Goal: Check status: Check status

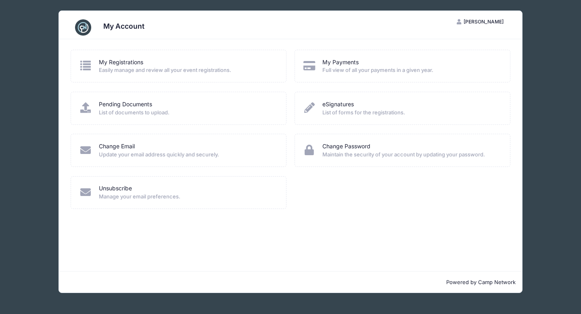
click at [174, 73] on span "Easily manage and review all your event registrations." at bounding box center [187, 70] width 177 height 8
click at [86, 65] on icon at bounding box center [85, 65] width 13 height 10
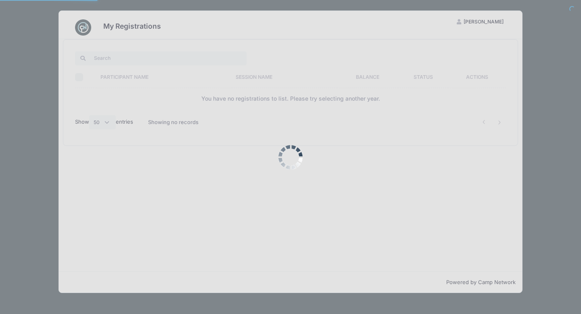
select select "50"
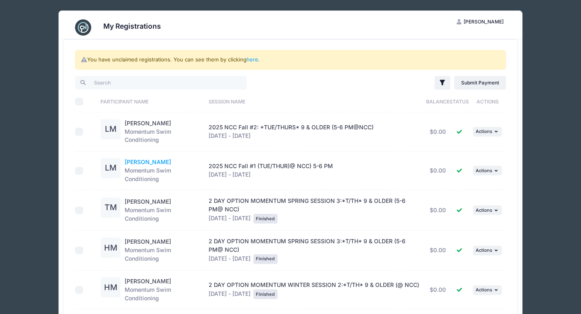
click at [150, 161] on link "[PERSON_NAME]" at bounding box center [148, 161] width 46 height 7
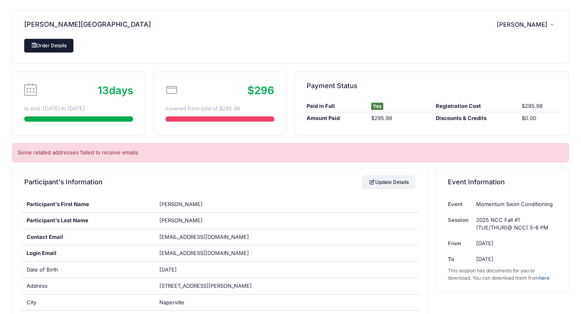
click at [46, 47] on link "Order Details" at bounding box center [48, 46] width 49 height 14
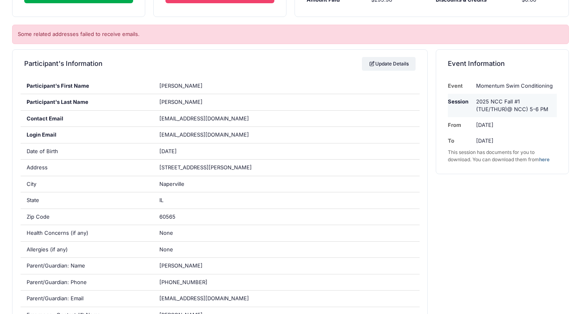
scroll to position [84, 0]
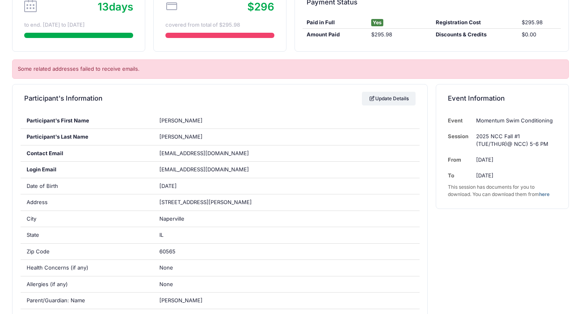
click at [547, 193] on link "here" at bounding box center [544, 194] width 10 height 6
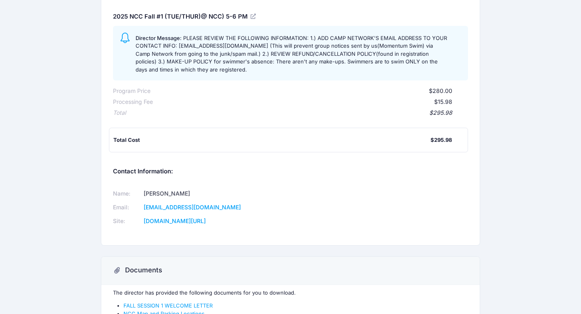
scroll to position [145, 0]
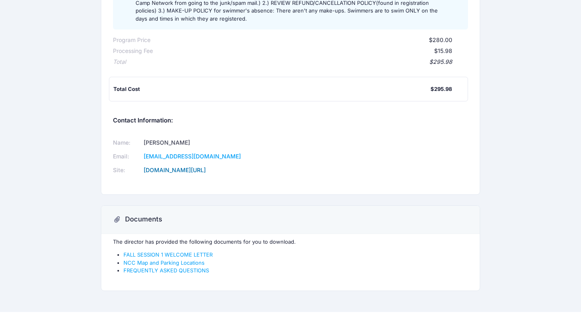
click at [182, 170] on link "[DOMAIN_NAME][URL]" at bounding box center [175, 169] width 62 height 7
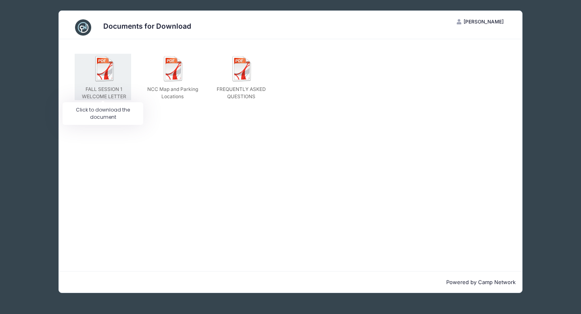
click at [109, 75] on img at bounding box center [105, 69] width 26 height 26
